Goal: Task Accomplishment & Management: Use online tool/utility

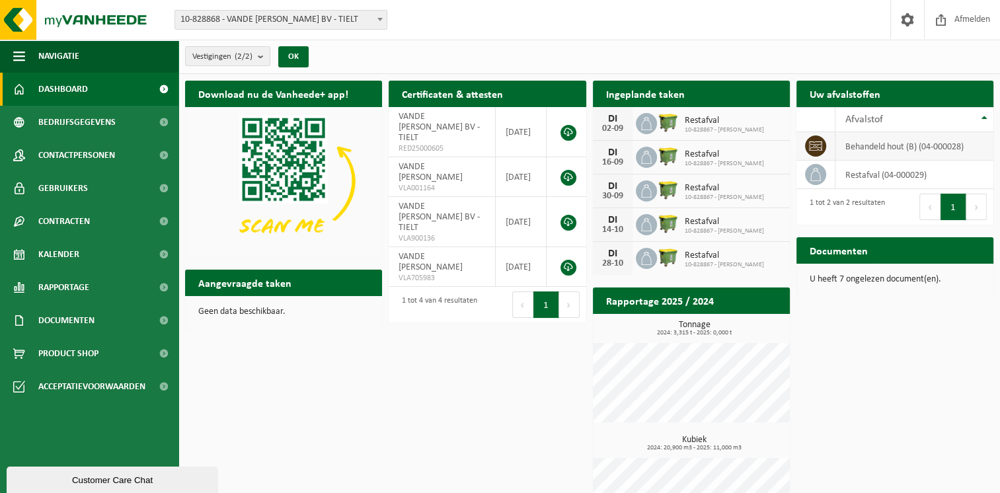
click at [879, 145] on td "behandeld hout (B) (04-000028)" at bounding box center [915, 146] width 158 height 28
click at [871, 145] on td "behandeld hout (B) (04-000028)" at bounding box center [915, 146] width 158 height 28
click at [84, 253] on link "Kalender" at bounding box center [89, 254] width 178 height 33
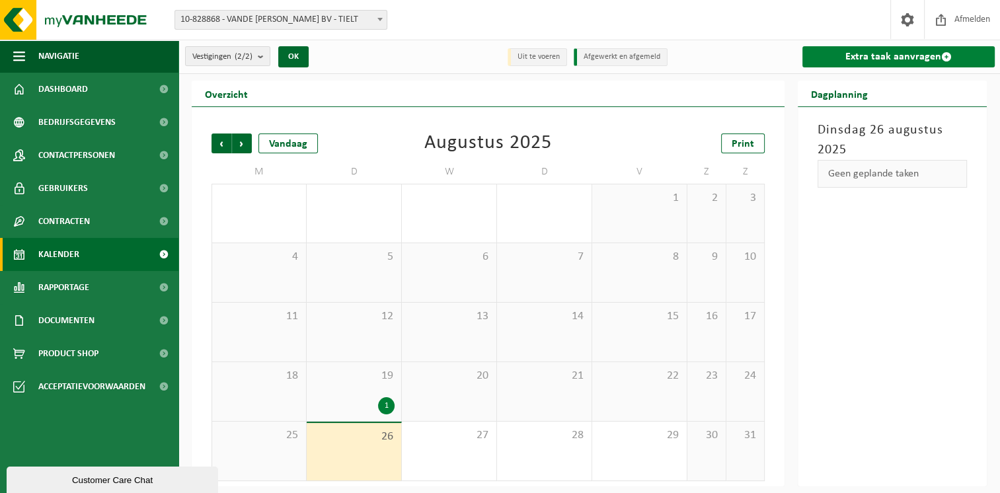
click at [885, 61] on link "Extra taak aanvragen" at bounding box center [899, 56] width 192 height 21
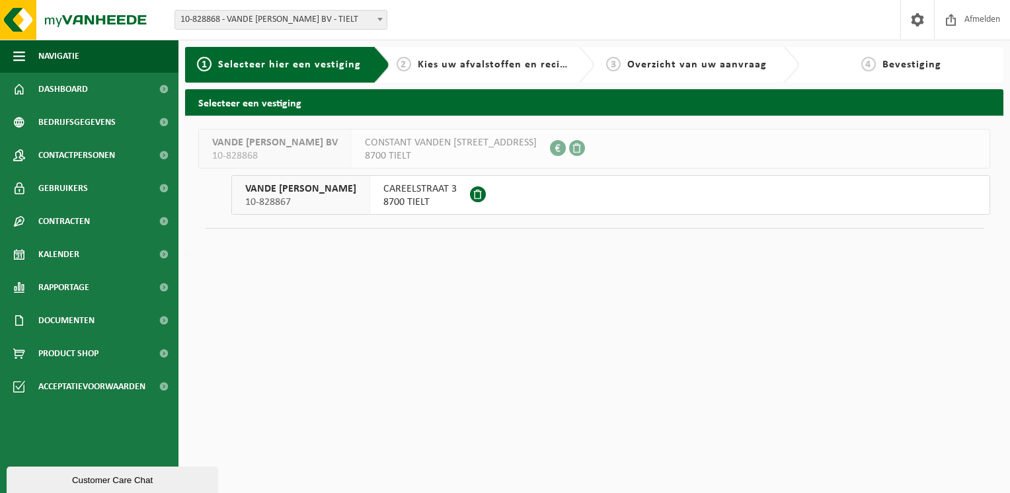
click at [421, 194] on span "CAREELSTRAAT 3" at bounding box center [419, 188] width 73 height 13
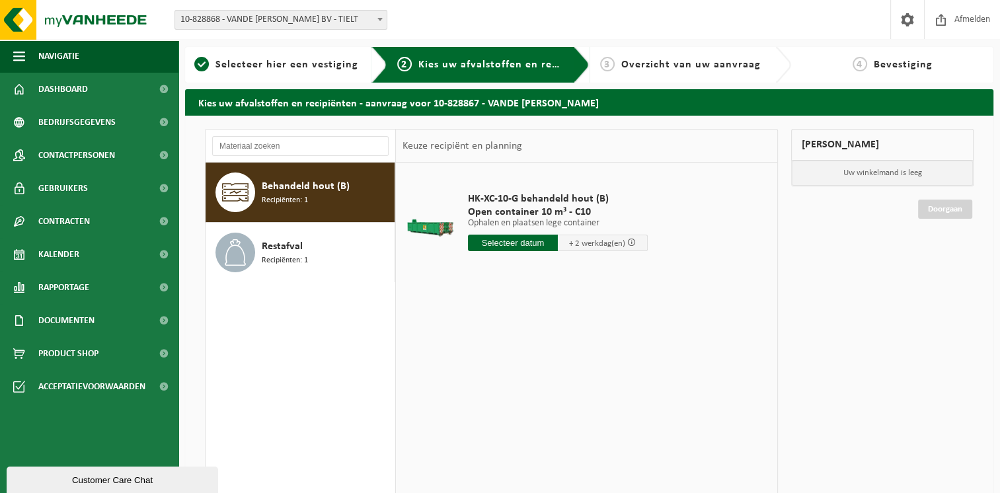
click at [499, 240] on input "text" at bounding box center [513, 243] width 90 height 17
click at [524, 403] on div "27" at bounding box center [526, 402] width 23 height 21
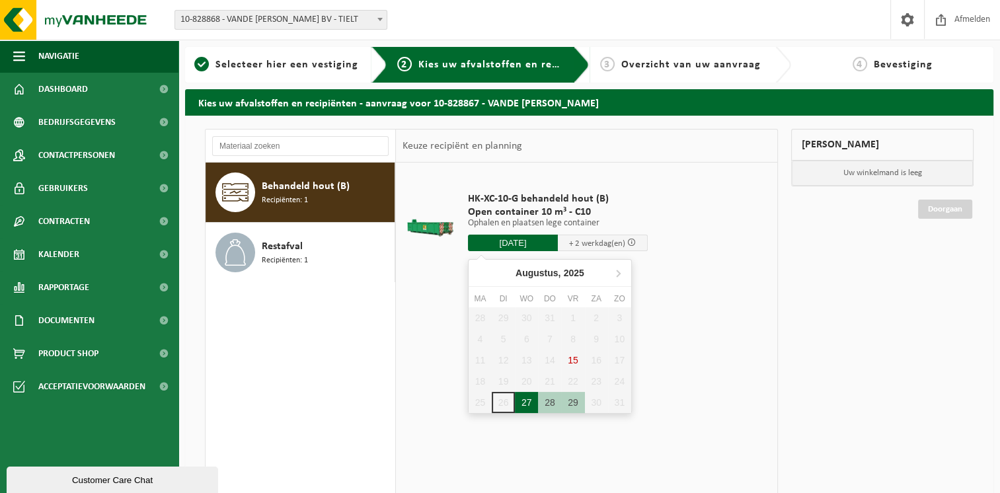
type input "Van 2025-08-27"
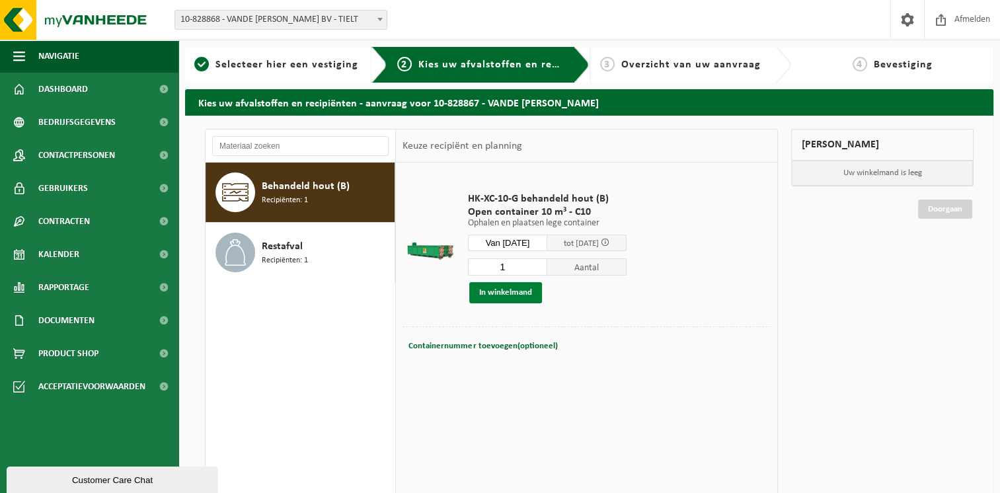
click at [518, 289] on button "In winkelmand" at bounding box center [505, 292] width 73 height 21
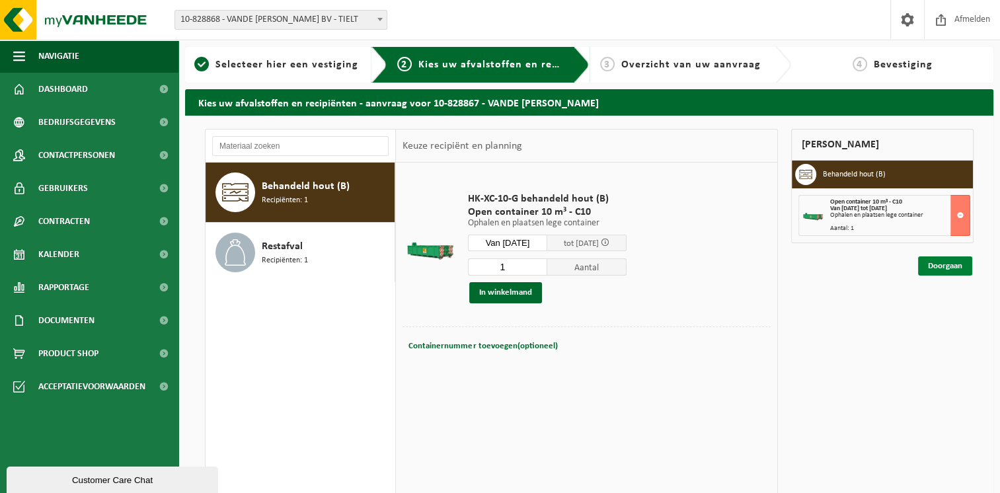
click at [959, 267] on link "Doorgaan" at bounding box center [945, 266] width 54 height 19
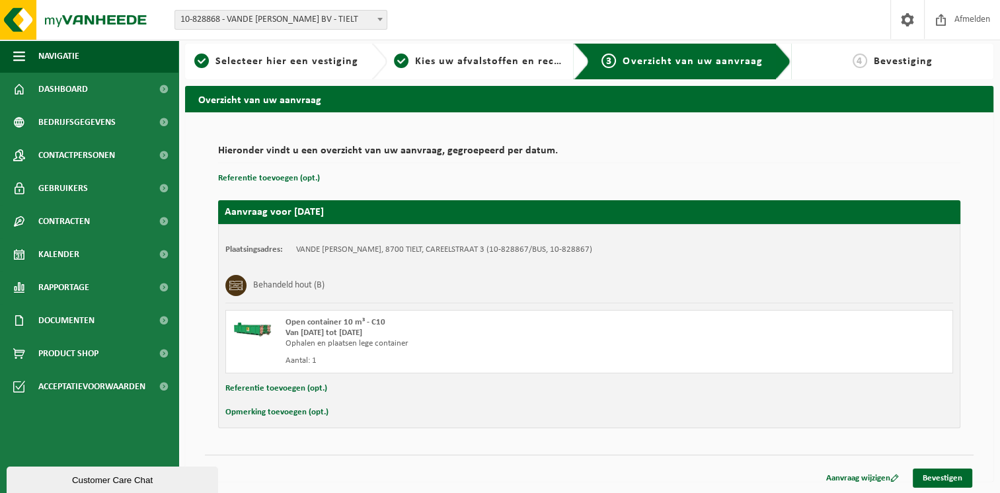
scroll to position [4, 0]
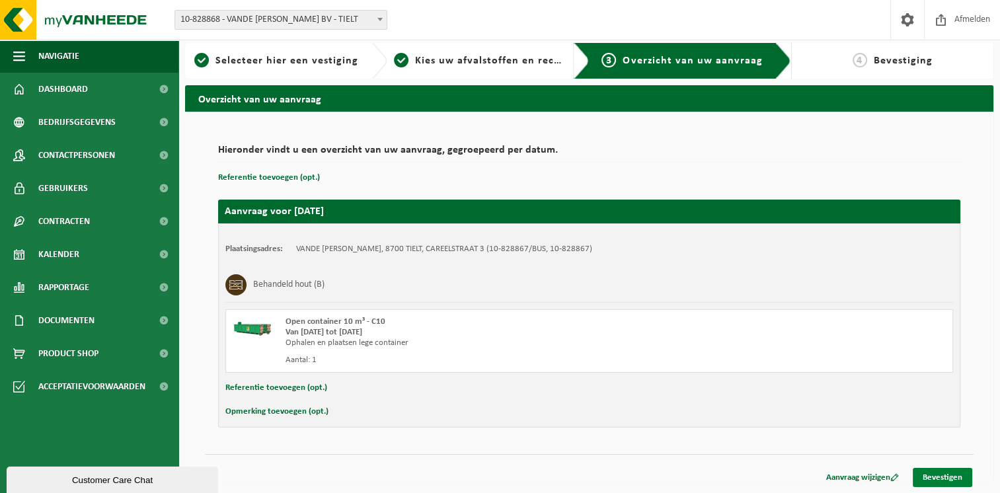
click at [936, 479] on link "Bevestigen" at bounding box center [942, 477] width 59 height 19
